Goal: Task Accomplishment & Management: Use online tool/utility

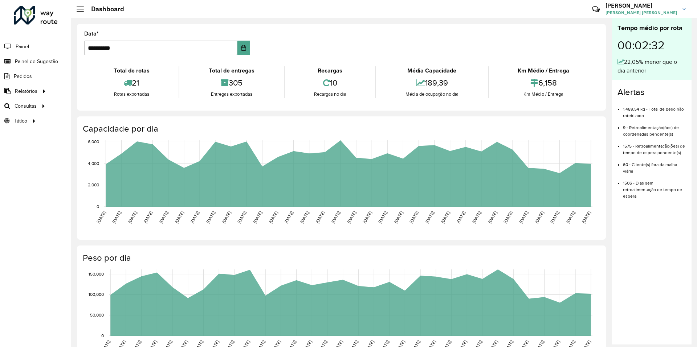
click at [30, 50] on li "Painel" at bounding box center [35, 46] width 71 height 15
click at [30, 63] on span "Painel de Sugestão" at bounding box center [37, 62] width 45 height 8
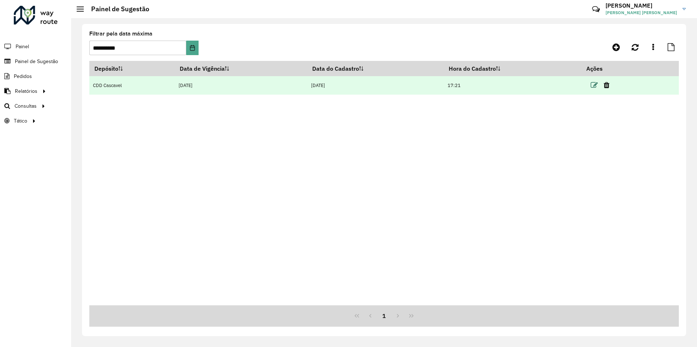
click at [595, 84] on icon at bounding box center [593, 85] width 7 height 7
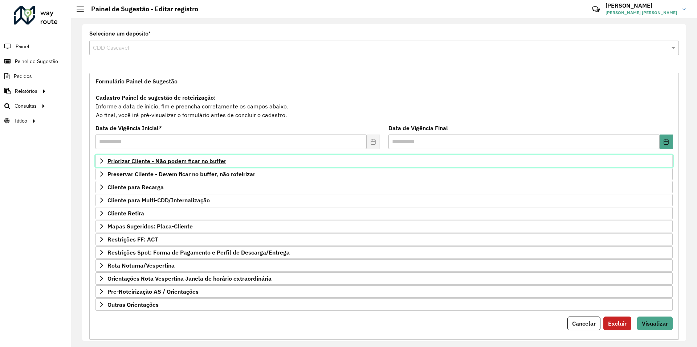
click at [162, 165] on link "Priorizar Cliente - Não podem ficar no buffer" at bounding box center [383, 161] width 577 height 12
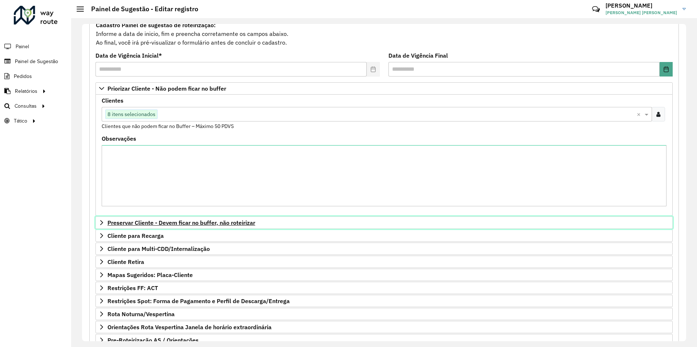
click at [157, 222] on span "Preservar Cliente - Devem ficar no buffer, não roteirizar" at bounding box center [181, 223] width 148 height 6
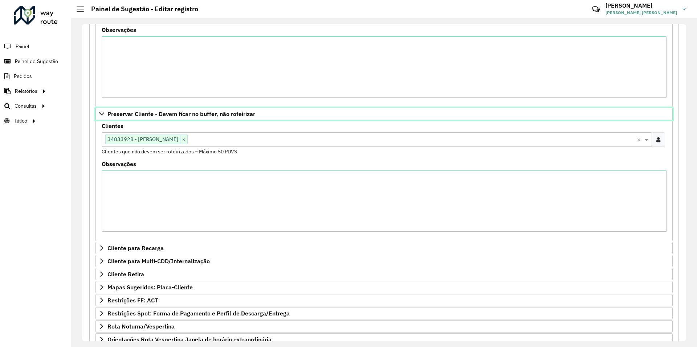
scroll to position [257, 0]
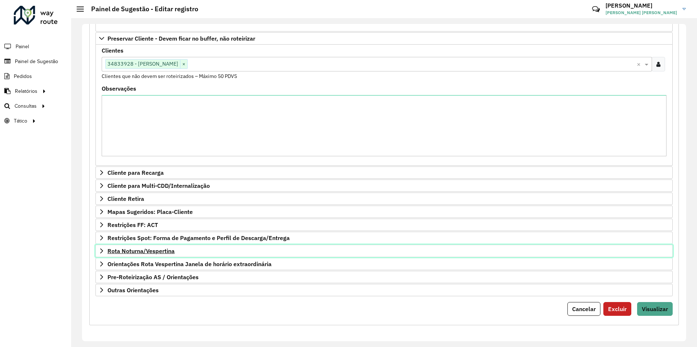
click at [134, 250] on span "Rota Noturna/Vespertina" at bounding box center [140, 251] width 67 height 6
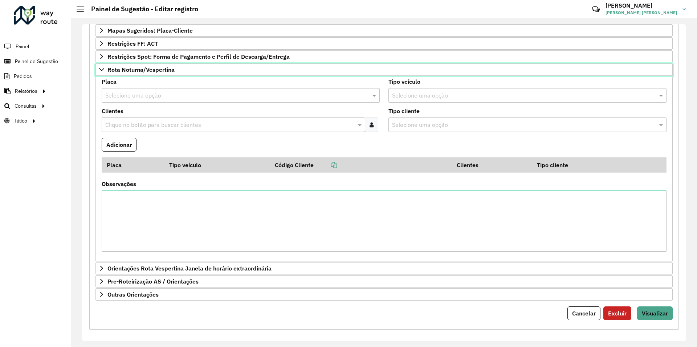
scroll to position [366, 0]
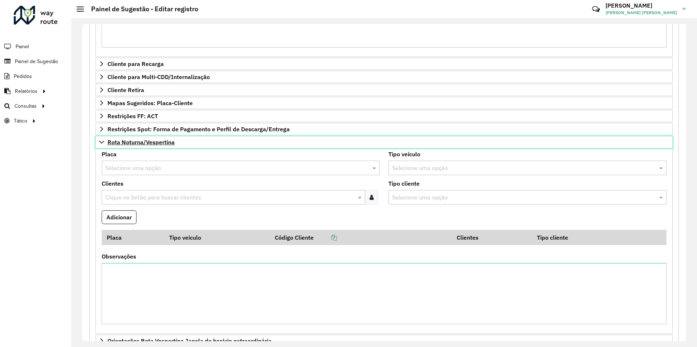
click at [130, 146] on link "Rota Noturna/Vespertina" at bounding box center [383, 142] width 577 height 12
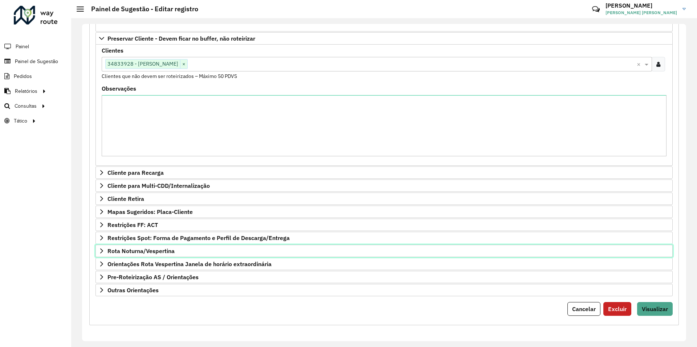
scroll to position [257, 0]
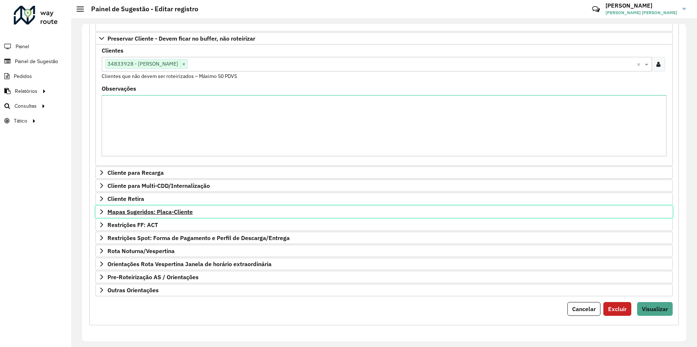
click at [149, 210] on span "Mapas Sugeridos: Placa-Cliente" at bounding box center [149, 212] width 85 height 6
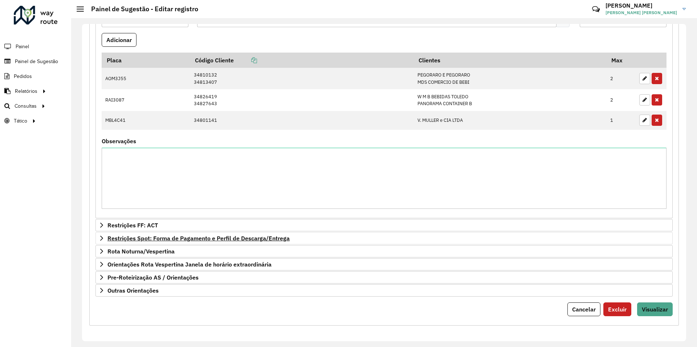
scroll to position [475, 0]
click at [148, 293] on span "Outras Orientações" at bounding box center [132, 290] width 51 height 6
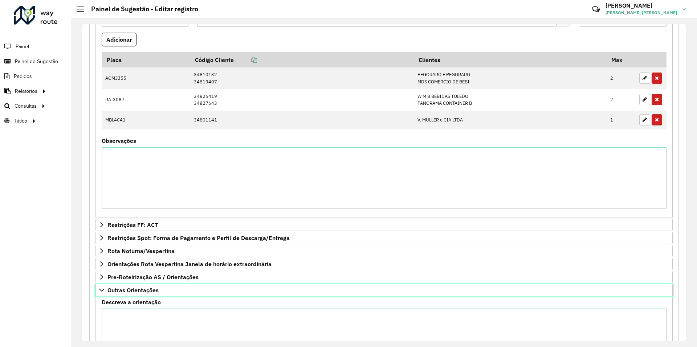
scroll to position [554, 0]
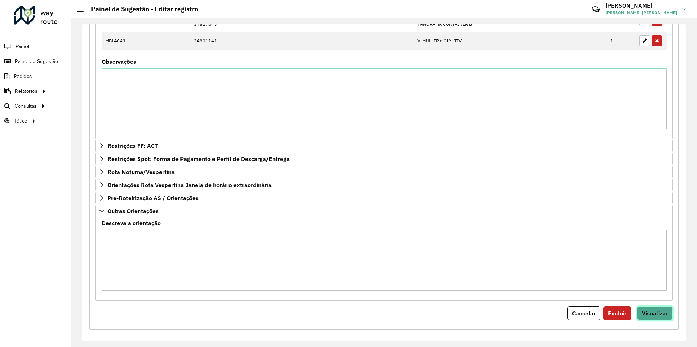
click at [651, 315] on span "Visualizar" at bounding box center [654, 313] width 26 height 7
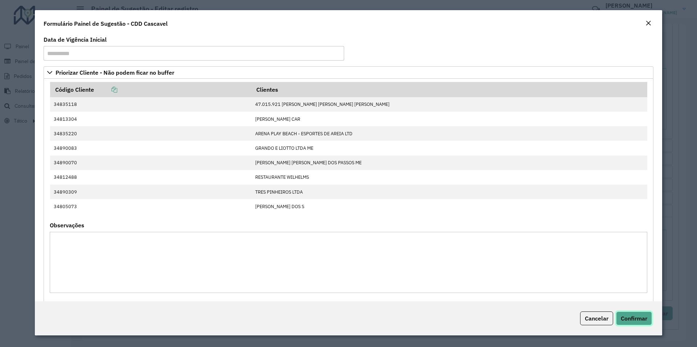
click at [629, 318] on span "Confirmar" at bounding box center [633, 318] width 26 height 7
